Goal: Transaction & Acquisition: Download file/media

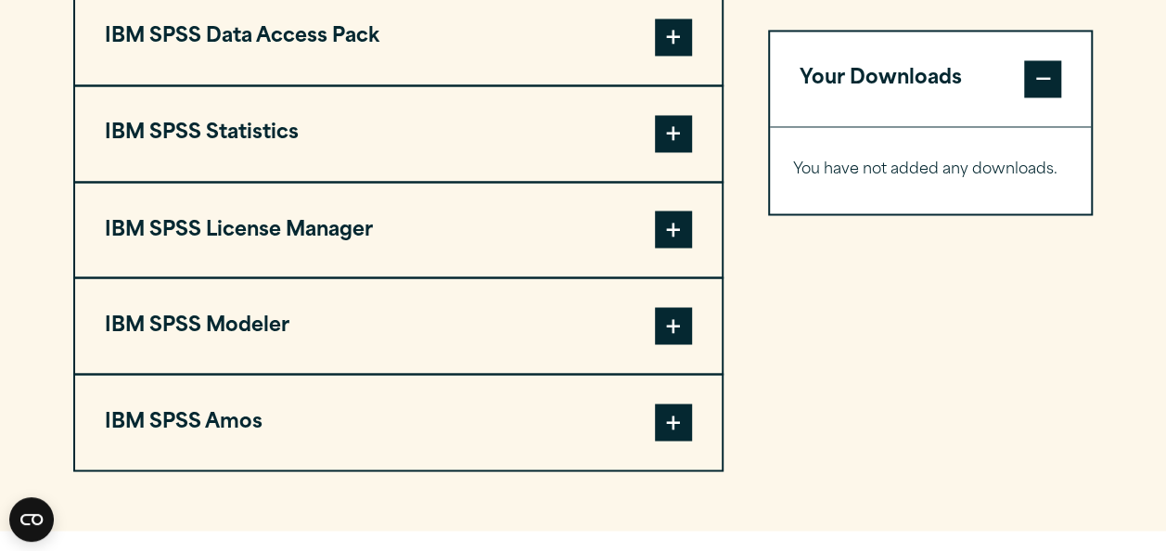
scroll to position [1518, 0]
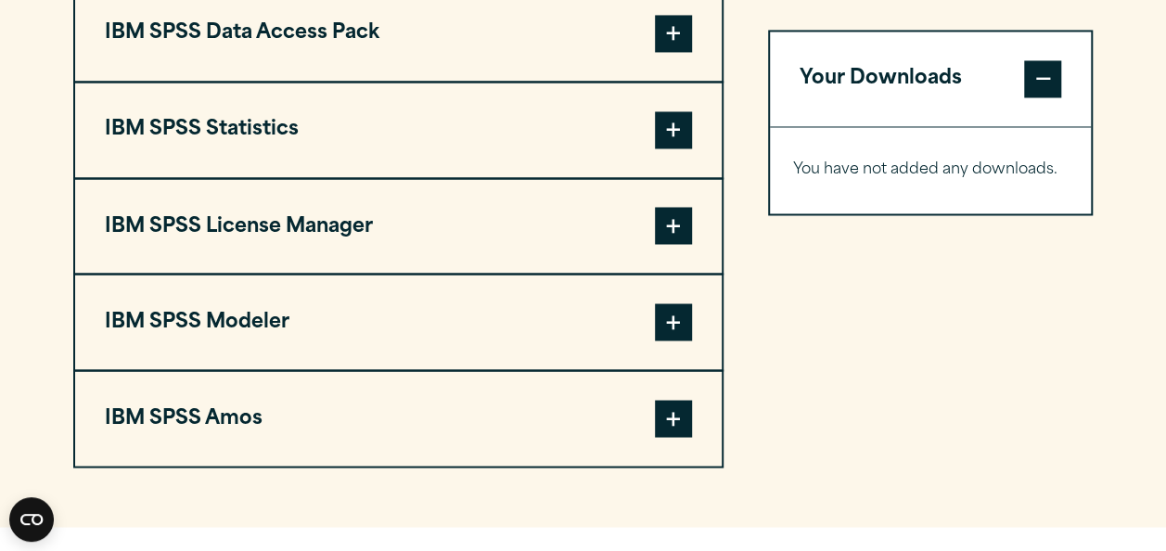
click at [440, 249] on button "IBM SPSS License Manager" at bounding box center [398, 226] width 646 height 95
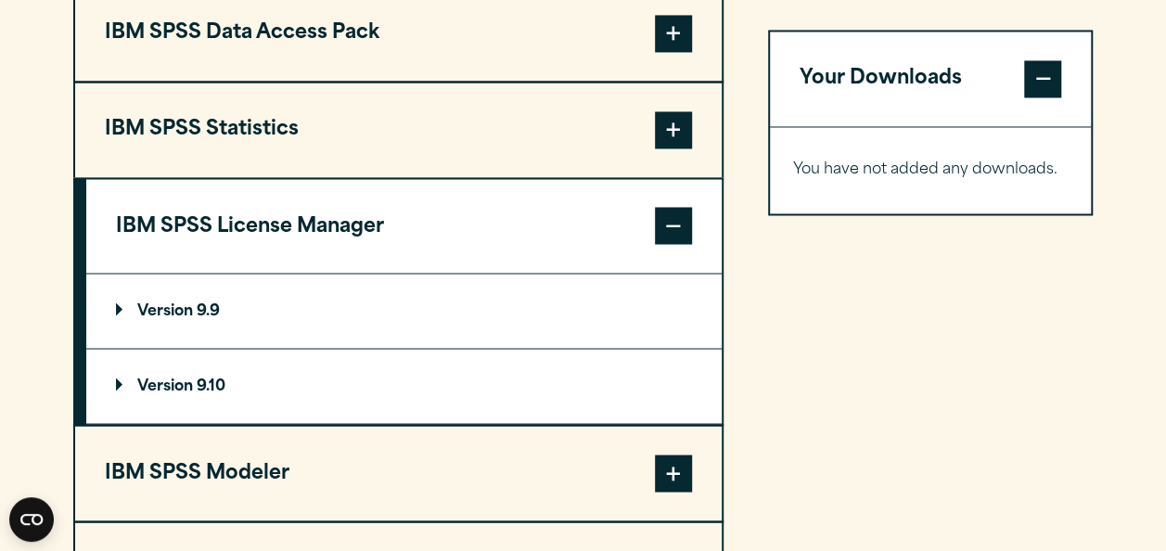
click at [440, 249] on button "IBM SPSS License Manager" at bounding box center [403, 226] width 635 height 95
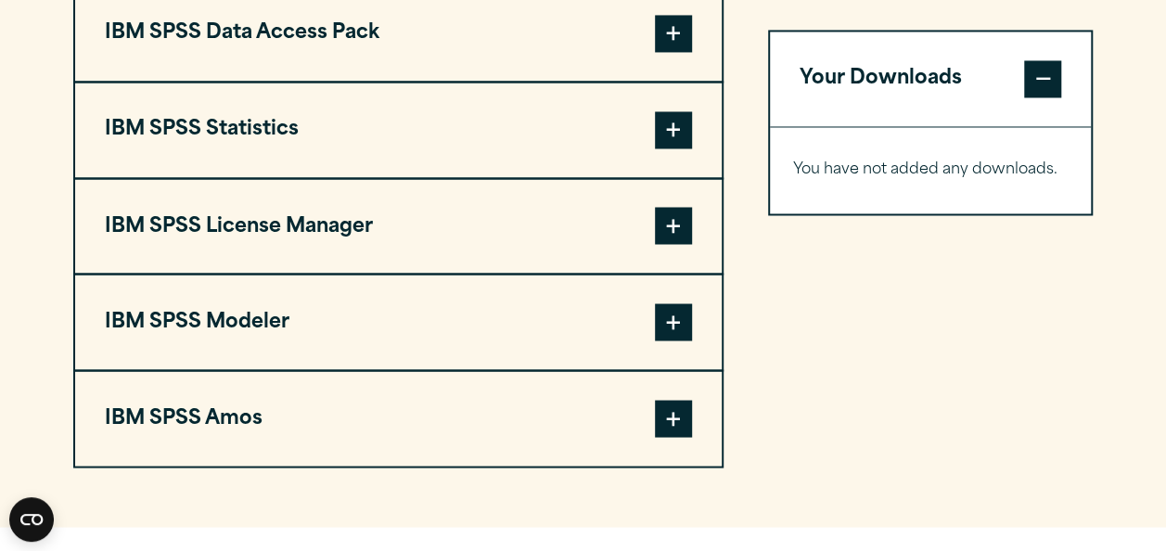
click at [440, 249] on button "IBM SPSS License Manager" at bounding box center [398, 226] width 646 height 95
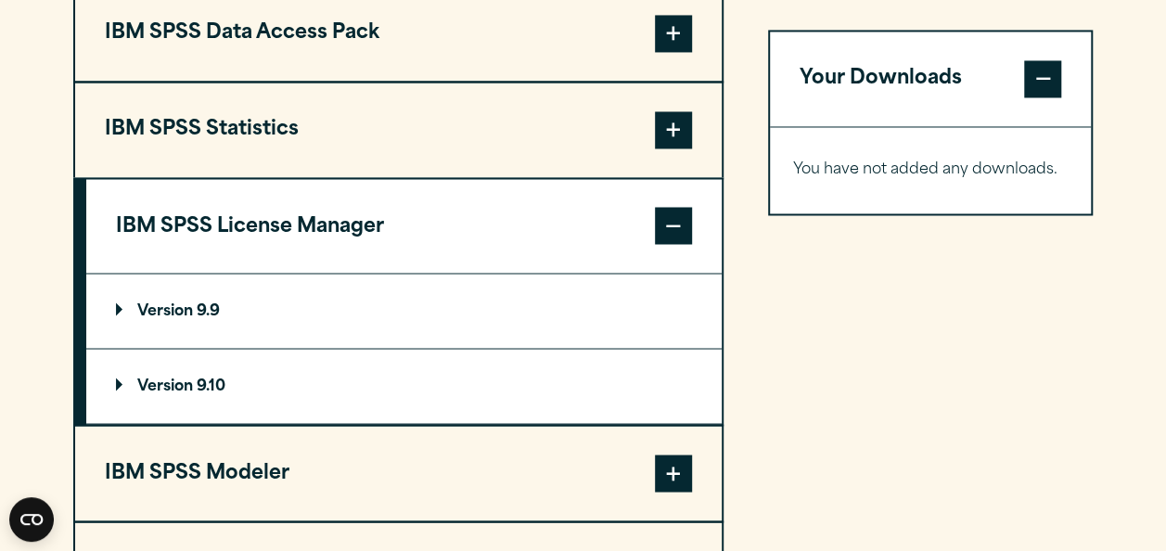
click at [369, 297] on summary "Version 9.9" at bounding box center [403, 311] width 635 height 74
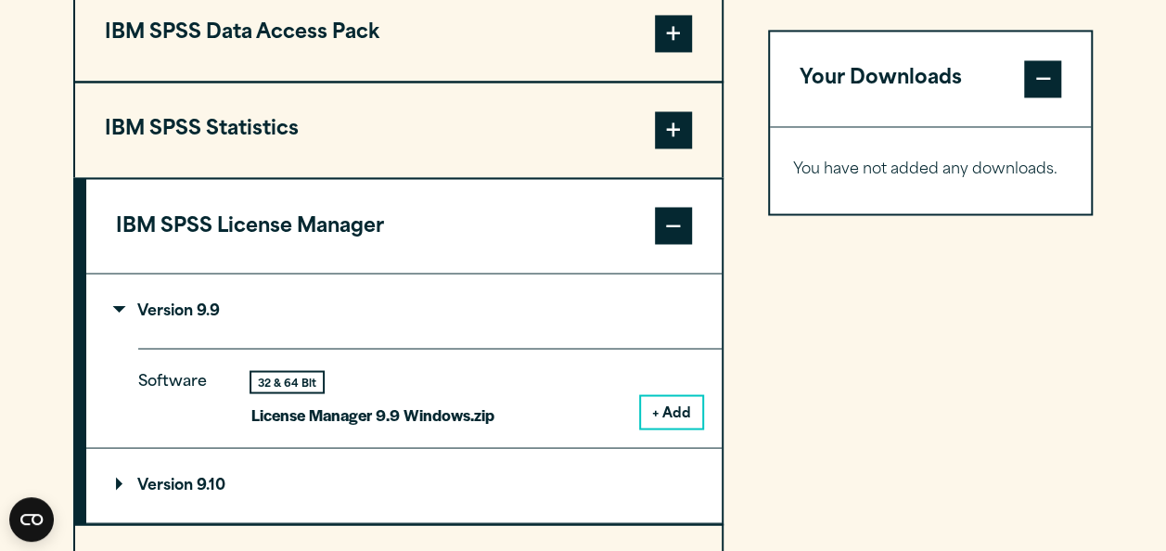
click at [369, 471] on summary "Version 9.10" at bounding box center [403, 485] width 635 height 74
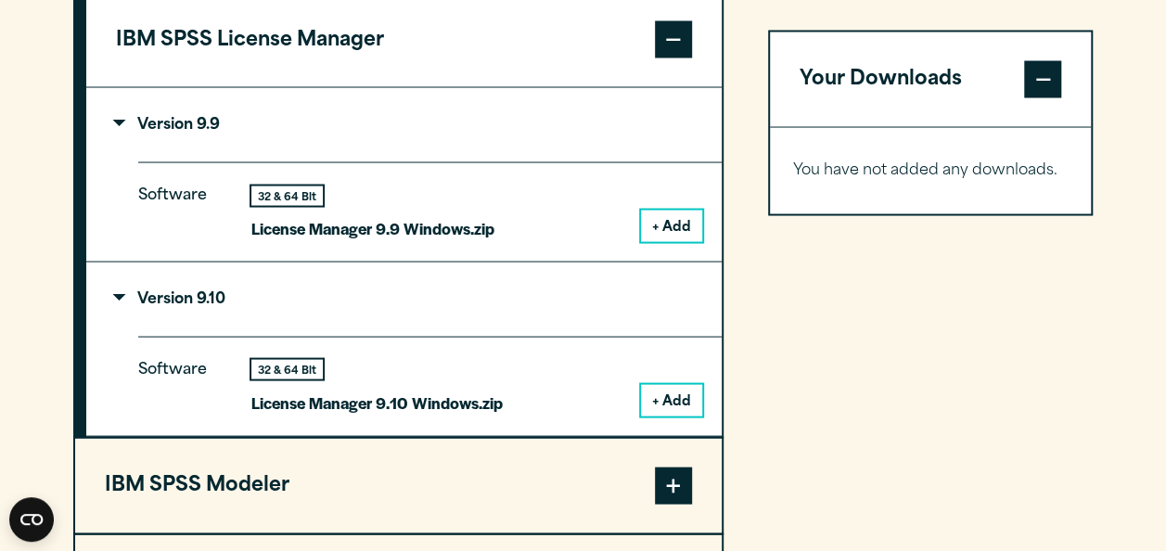
scroll to position [1406, 0]
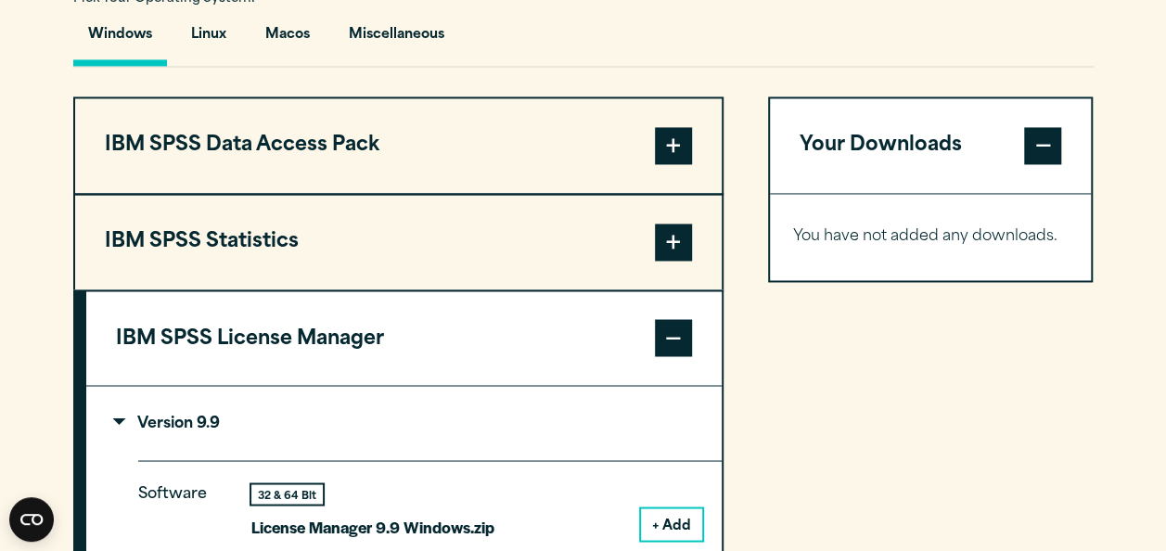
click at [387, 273] on button "IBM SPSS Statistics" at bounding box center [398, 242] width 646 height 95
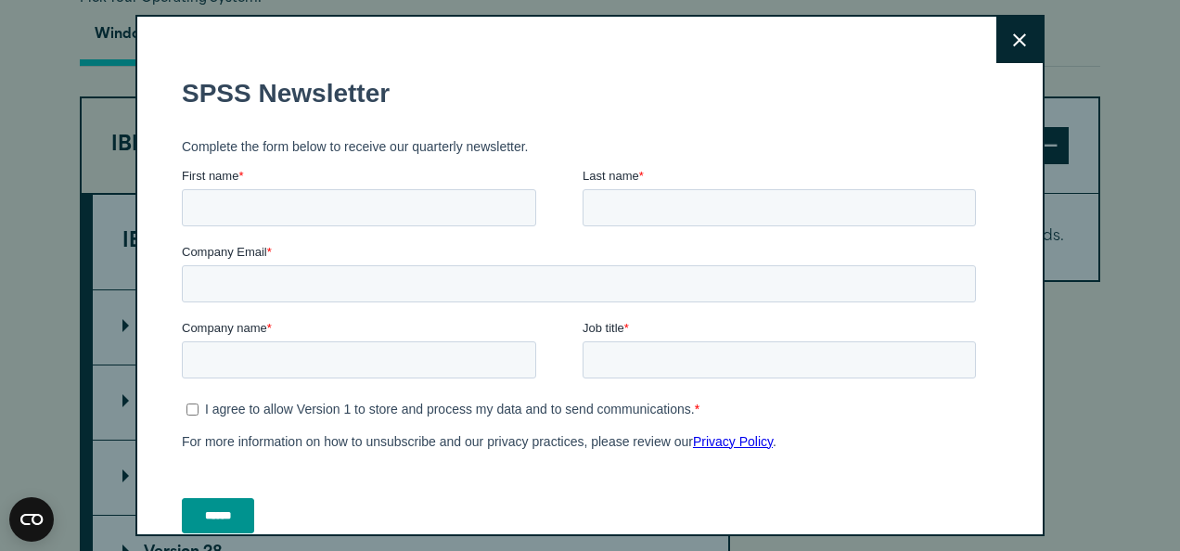
click at [253, 338] on form "SPSS Newsletter Complete the form below to receive our quarterly newsletter. Fi…" at bounding box center [582, 305] width 801 height 488
click at [996, 50] on button "Close" at bounding box center [1019, 40] width 46 height 46
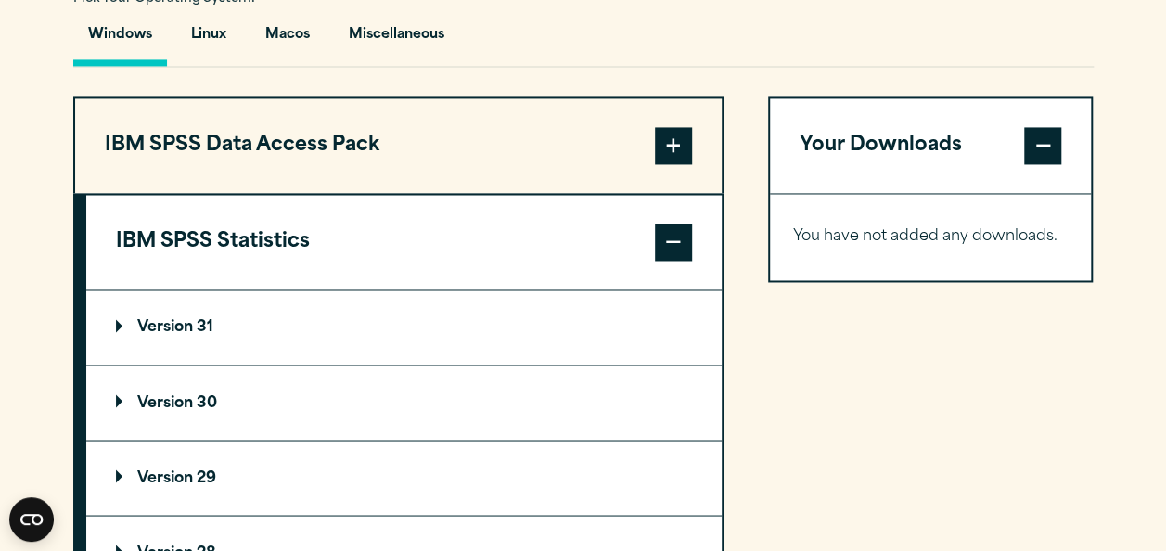
click at [145, 389] on summary "Version 30" at bounding box center [403, 402] width 635 height 74
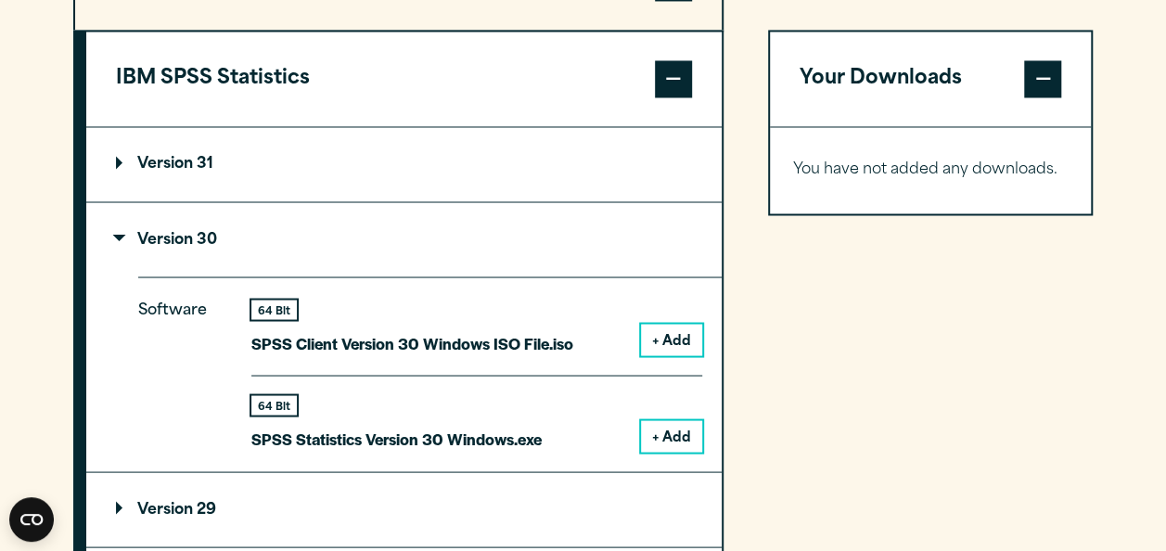
scroll to position [1571, 0]
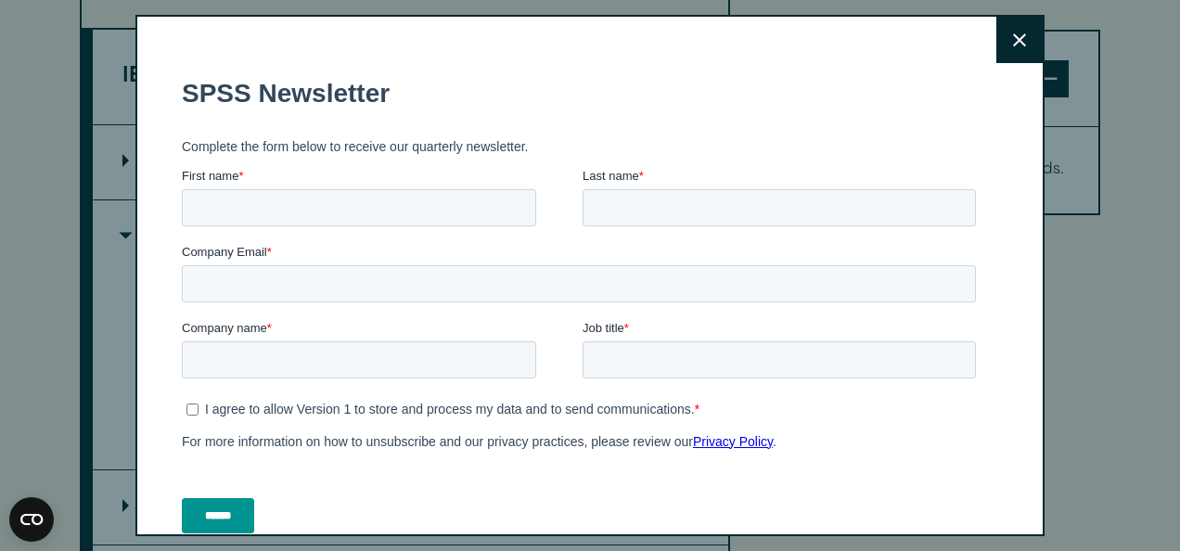
click at [1013, 45] on icon at bounding box center [1019, 40] width 13 height 14
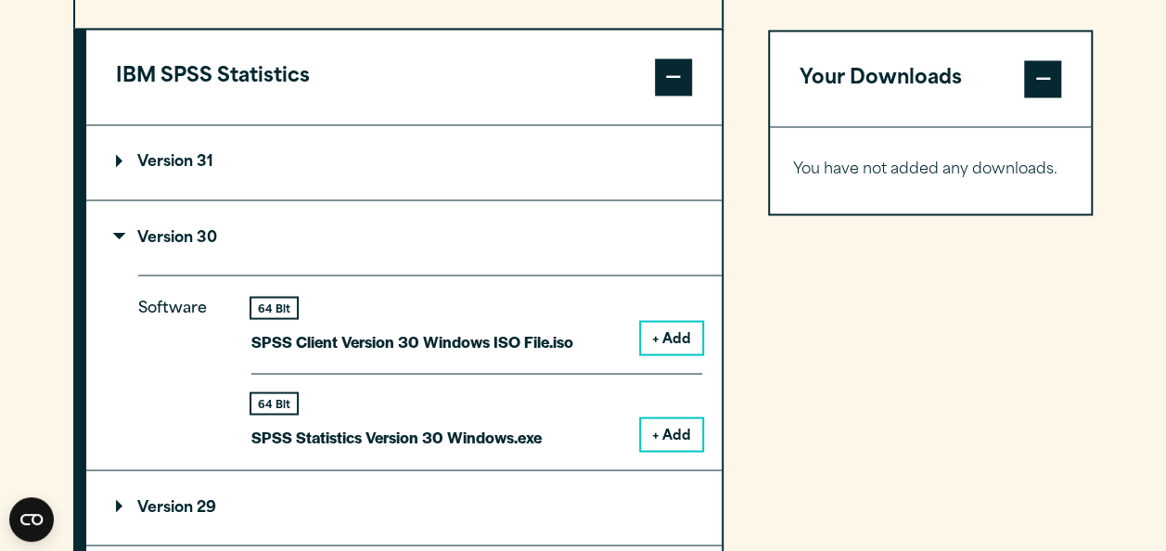
click at [1128, 425] on section "Select your software downloads Use the table below to find and navigate to your…" at bounding box center [583, 353] width 1166 height 1534
click at [670, 432] on button "+ Add" at bounding box center [671, 434] width 61 height 32
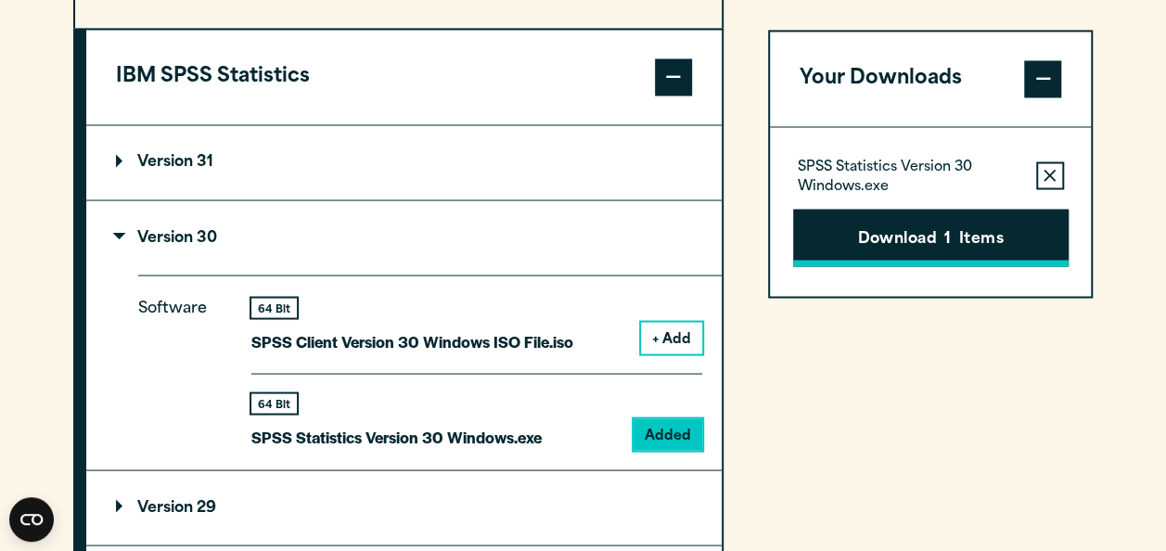
click at [916, 222] on button "Download 1 Items" at bounding box center [930, 237] width 275 height 57
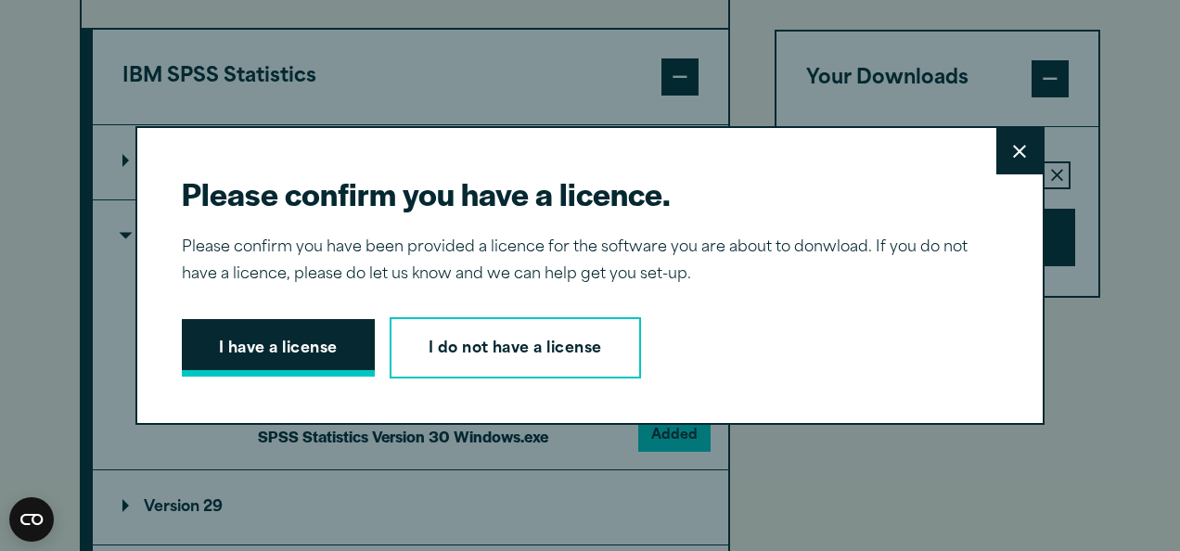
click at [250, 360] on button "I have a license" at bounding box center [278, 347] width 193 height 57
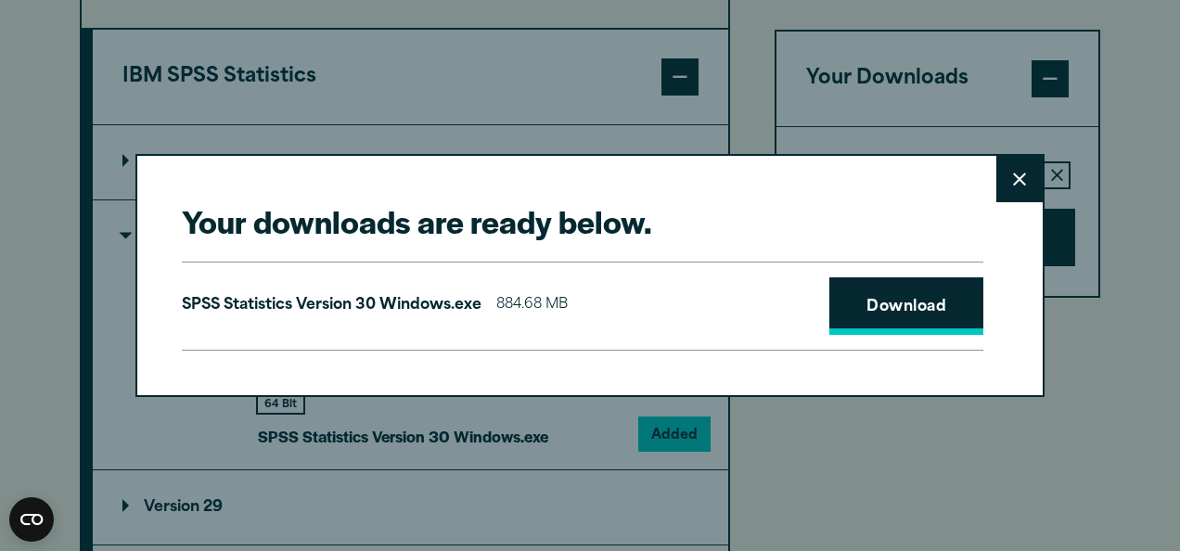
click at [906, 289] on link "Download" at bounding box center [906, 305] width 154 height 57
click at [1003, 187] on button "Close" at bounding box center [1019, 179] width 46 height 46
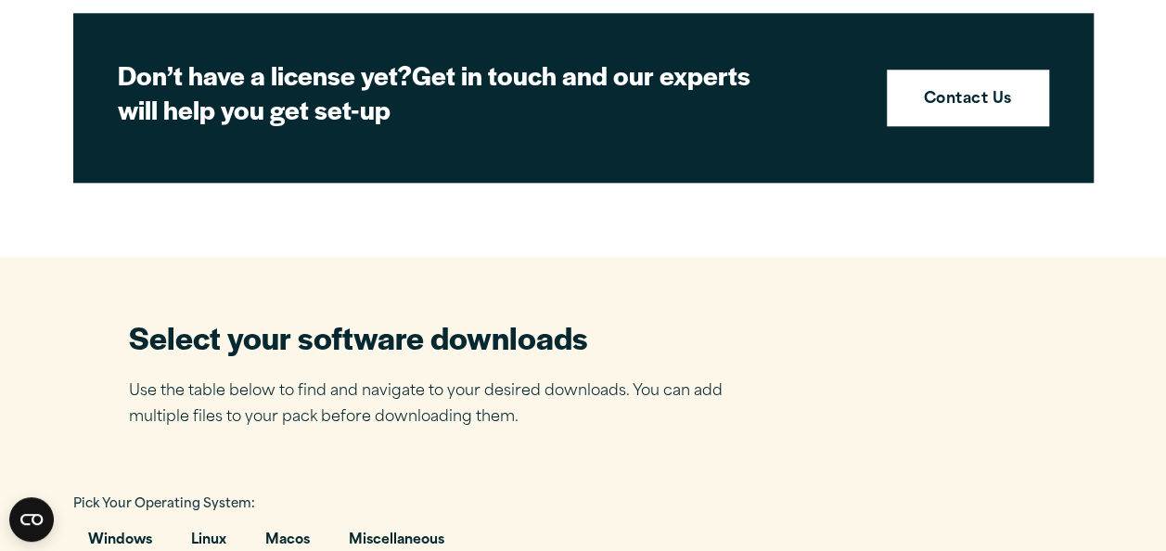
scroll to position [889, 0]
